Goal: Task Accomplishment & Management: Use online tool/utility

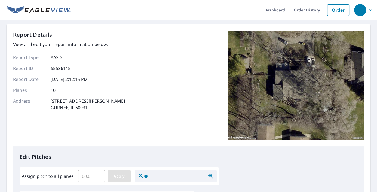
scroll to position [65, 0]
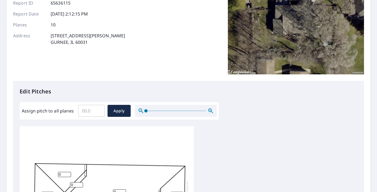
click at [91, 113] on input "Assign pitch to all planes" at bounding box center [91, 110] width 27 height 15
type input "4"
click at [122, 109] on span "Apply" at bounding box center [119, 110] width 14 height 7
type input "4"
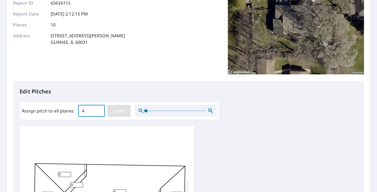
type input "4"
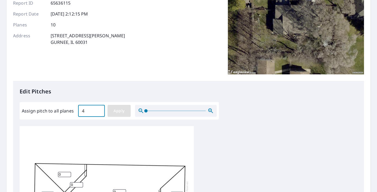
type input "4"
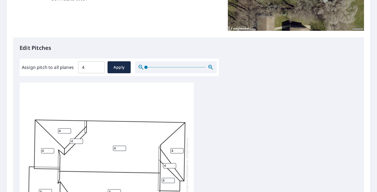
scroll to position [4, 0]
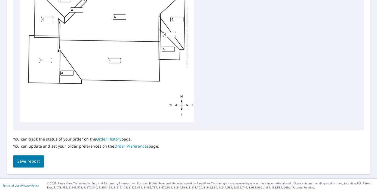
click at [24, 163] on span "Save report" at bounding box center [28, 161] width 22 height 7
click at [32, 155] on div "You can track the status of your order on the Order History page. You can updat…" at bounding box center [86, 142] width 146 height 25
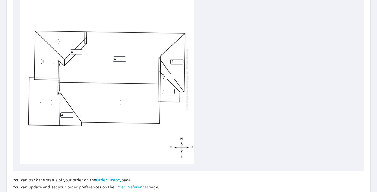
scroll to position [258, 0]
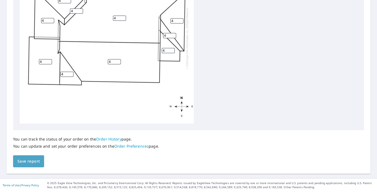
click at [36, 161] on span "Save report" at bounding box center [28, 161] width 22 height 7
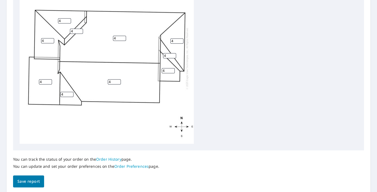
scroll to position [0, 0]
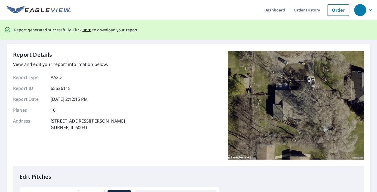
click at [141, 177] on p "Edit Pitches" at bounding box center [188, 176] width 337 height 8
click at [82, 30] on span "here" at bounding box center [86, 29] width 9 height 7
